Goal: Transaction & Acquisition: Purchase product/service

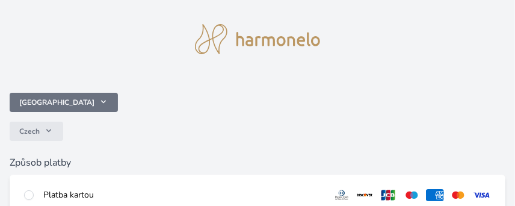
click at [41, 106] on button "[GEOGRAPHIC_DATA]" at bounding box center [64, 102] width 108 height 19
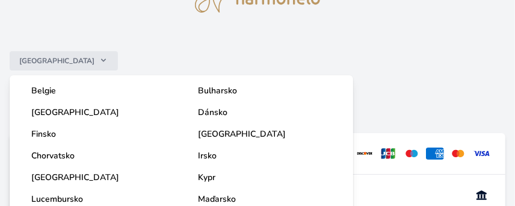
scroll to position [60, 0]
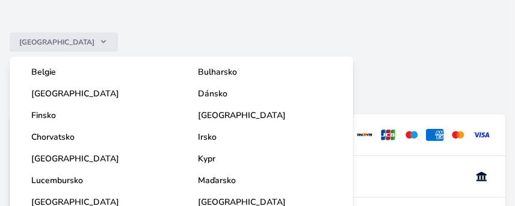
click at [410, 57] on div "Česko Belgie Bulharsko Česko Dánsko [GEOGRAPHIC_DATA] [GEOGRAPHIC_DATA] [GEOGRA…" at bounding box center [258, 56] width 496 height 48
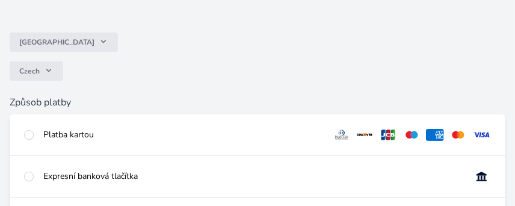
click at [482, 175] on img at bounding box center [481, 176] width 19 height 12
radio input "true"
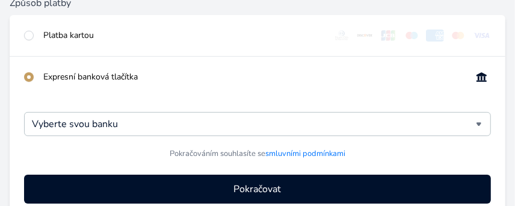
scroll to position [180, 0]
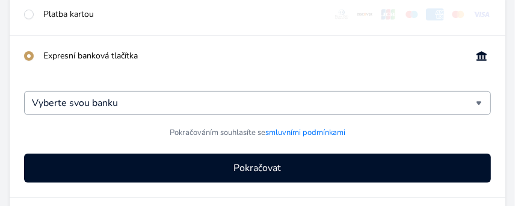
click at [480, 104] on div "Vyberte svou banku" at bounding box center [257, 103] width 467 height 24
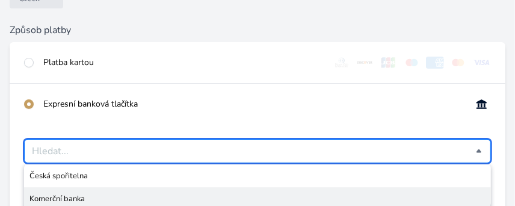
scroll to position [120, 0]
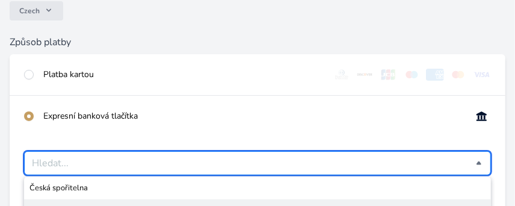
click at [481, 163] on div at bounding box center [257, 163] width 467 height 24
click at [28, 75] on input "radio" at bounding box center [29, 75] width 10 height 10
radio input "true"
radio input "false"
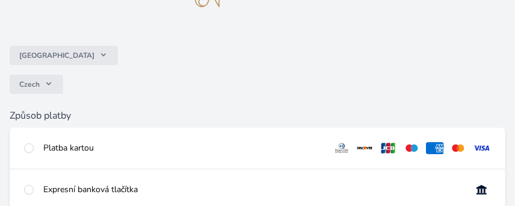
scroll to position [60, 0]
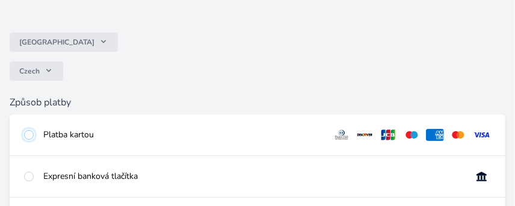
click at [31, 134] on input "radio" at bounding box center [29, 135] width 10 height 10
radio input "true"
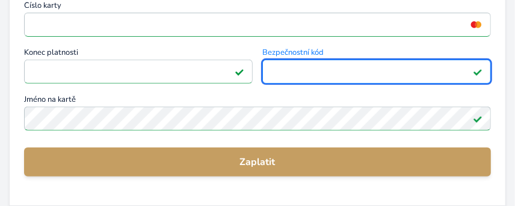
scroll to position [241, 0]
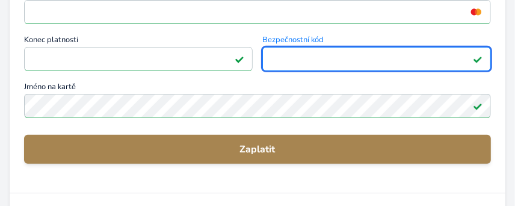
click at [257, 149] on span "Zaplatit" at bounding box center [257, 149] width 447 height 14
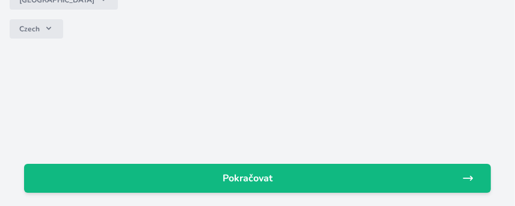
scroll to position [120, 0]
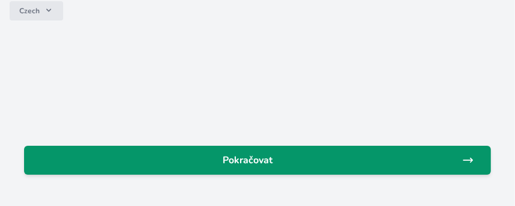
click at [255, 158] on span "Pokračovat" at bounding box center [248, 160] width 428 height 14
